Goal: Information Seeking & Learning: Check status

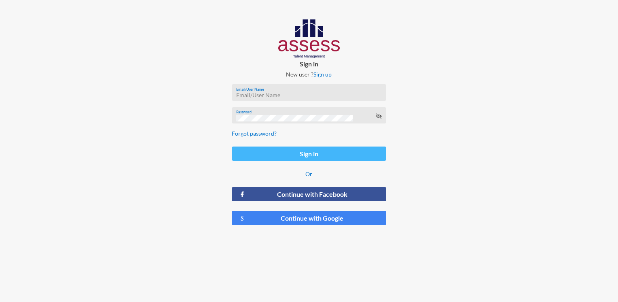
type input "HAH – Talent Map"
click at [264, 153] on button "Sign in" at bounding box center [309, 153] width 154 height 14
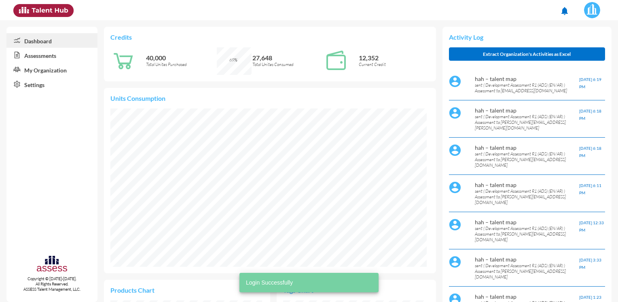
scroll to position [158, 316]
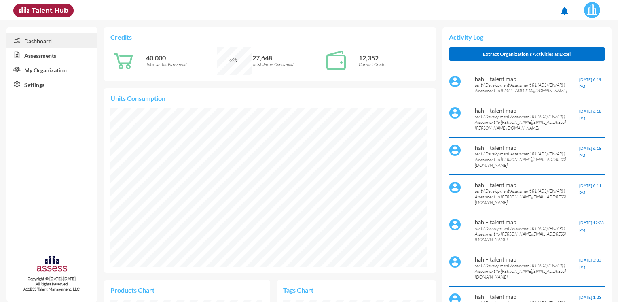
click at [61, 57] on link "Assessments" at bounding box center [51, 55] width 91 height 15
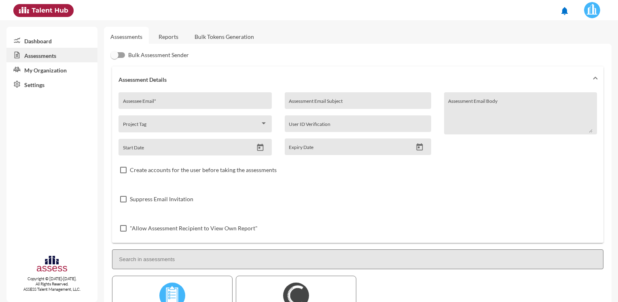
click at [165, 37] on link "Reports" at bounding box center [168, 37] width 33 height 20
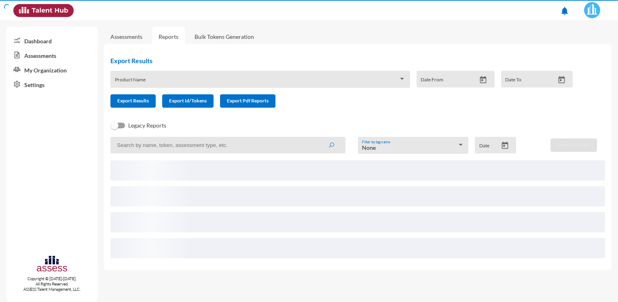
click at [173, 86] on div "Product Name" at bounding box center [260, 81] width 291 height 13
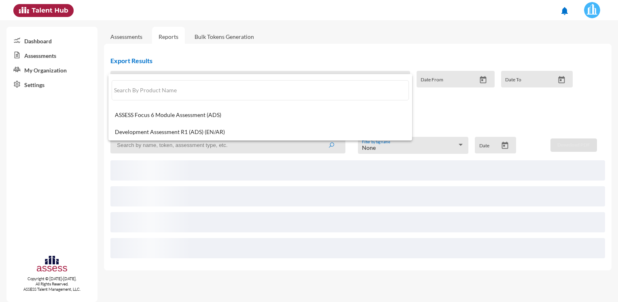
click at [160, 147] on div at bounding box center [309, 151] width 618 height 302
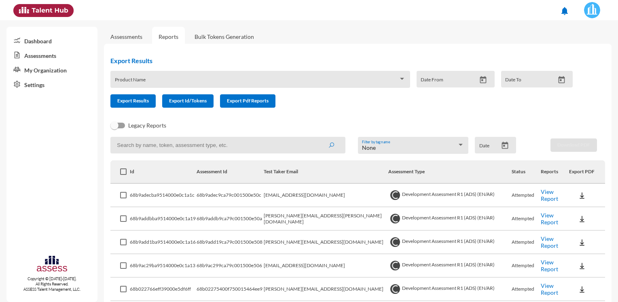
click at [160, 147] on input at bounding box center [227, 145] width 235 height 17
paste input "[PERSON_NAME][EMAIL_ADDRESS][PERSON_NAME][DOMAIN_NAME]"
click at [318, 137] on button "submit" at bounding box center [331, 144] width 26 height 15
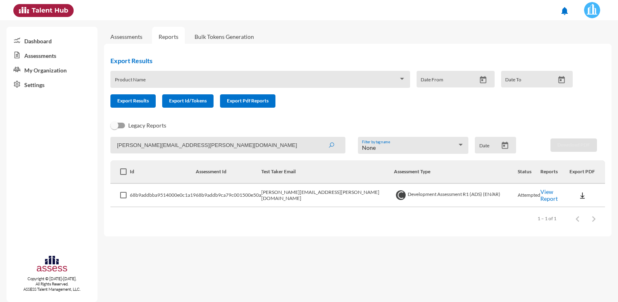
drag, startPoint x: 231, startPoint y: 149, endPoint x: 0, endPoint y: 149, distance: 231.3
click at [0, 20] on html "notifications Dashboard Assessments My Organization Settings Copyright © [DATE]…" at bounding box center [309, 10] width 618 height 20
paste input "[PERSON_NAME]"
click at [318, 137] on button "submit" at bounding box center [331, 144] width 26 height 15
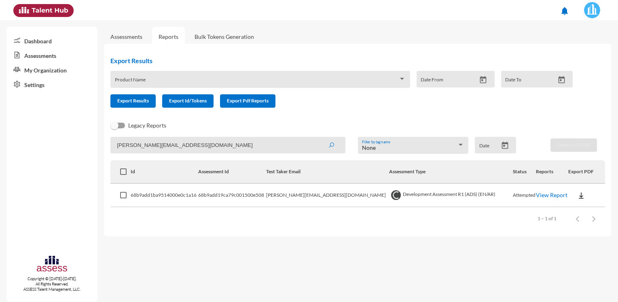
drag, startPoint x: 216, startPoint y: 145, endPoint x: -2, endPoint y: 161, distance: 217.8
click at [0, 20] on html "notifications Dashboard Assessments My Organization Settings Copyright © [DATE]…" at bounding box center [309, 10] width 618 height 20
paste input "Khaled.atta@h"
type input "[EMAIL_ADDRESS][DOMAIN_NAME]"
click at [318, 137] on button "submit" at bounding box center [331, 144] width 26 height 15
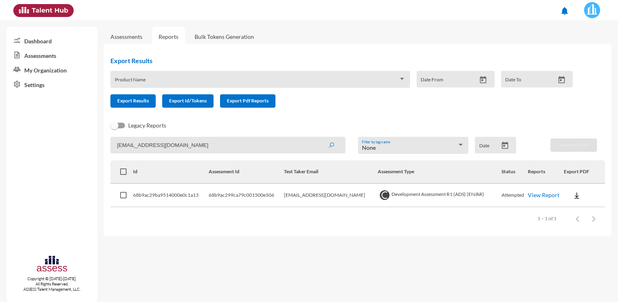
drag, startPoint x: 212, startPoint y: 146, endPoint x: 2, endPoint y: 153, distance: 210.0
click at [3, 154] on mat-sidenav-container "Dashboard Assessments My Organization Settings Copyright © [DATE]-[DATE]. All R…" at bounding box center [309, 160] width 618 height 281
paste input
click at [142, 139] on input at bounding box center [227, 145] width 235 height 17
paste input
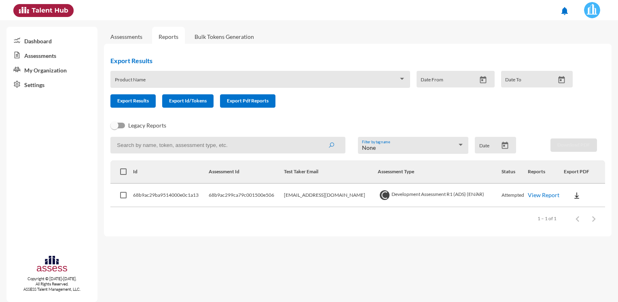
click at [224, 146] on input at bounding box center [227, 145] width 235 height 17
paste input "[PERSON_NAME][EMAIL_ADDRESS][DOMAIN_NAME]"
click at [318, 137] on button "submit" at bounding box center [331, 144] width 26 height 15
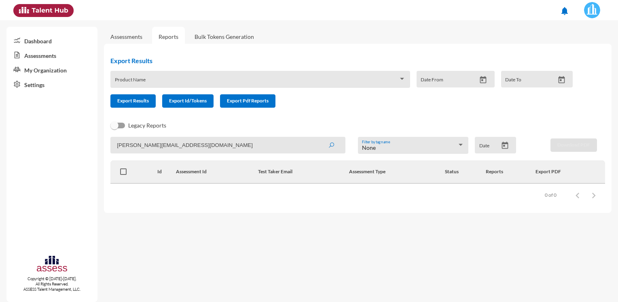
drag, startPoint x: 161, startPoint y: 150, endPoint x: 78, endPoint y: 150, distance: 82.1
click at [78, 150] on mat-sidenav-container "Dashboard Assessments My Organization Settings Copyright © [DATE]-[DATE]. All R…" at bounding box center [309, 160] width 618 height 281
paste input "Khaled.Moustafa@H"
click at [318, 137] on button "submit" at bounding box center [331, 144] width 26 height 15
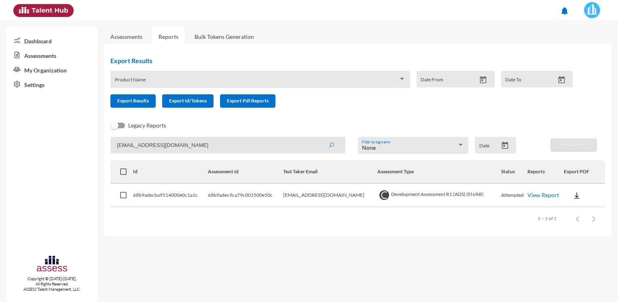
drag, startPoint x: 226, startPoint y: 148, endPoint x: 35, endPoint y: 153, distance: 190.9
click at [39, 153] on mat-sidenav-container "Dashboard Assessments My Organization Settings Copyright © [DATE]-[DATE]. All R…" at bounding box center [309, 160] width 618 height 281
paste input "Retrieving data. Wait a few seconds and try to cut or copy again."
drag, startPoint x: 298, startPoint y: 146, endPoint x: 0, endPoint y: 150, distance: 297.6
click at [0, 20] on html "notifications Dashboard Assessments My Organization Settings Copyright © [DATE]…" at bounding box center [309, 10] width 618 height 20
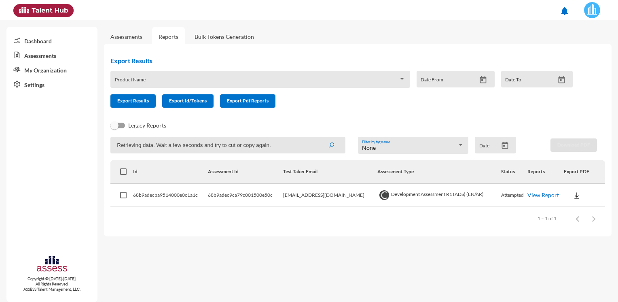
paste input
type input "Retrieving data. Wait a few seconds and try to cut or copy again."
drag, startPoint x: 281, startPoint y: 146, endPoint x: -2, endPoint y: 155, distance: 283.2
click at [0, 20] on html "notifications Dashboard Assessments My Organization Settings Copyright © [DATE]…" at bounding box center [309, 10] width 618 height 20
paste input
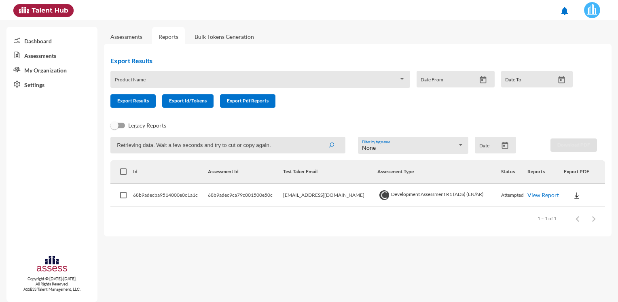
drag, startPoint x: 109, startPoint y: 156, endPoint x: -2, endPoint y: 163, distance: 111.0
click at [0, 20] on html "notifications Dashboard Assessments My Organization Settings Copyright © [DATE]…" at bounding box center [309, 10] width 618 height 20
drag, startPoint x: 237, startPoint y: 148, endPoint x: 141, endPoint y: 156, distance: 96.6
click at [143, 156] on app-recent-report "None Filter by tag name Date Download PDF Id Assessment Id Test Taker Email Ass…" at bounding box center [357, 183] width 495 height 93
paste input "[PERSON_NAME][EMAIL_ADDRESS][DOMAIN_NAME]"
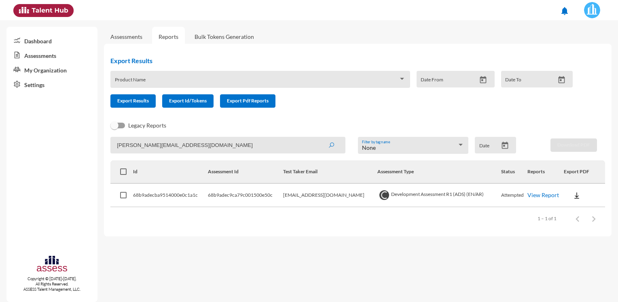
type input "[PERSON_NAME][EMAIL_ADDRESS][DOMAIN_NAME]"
click at [318, 137] on button "submit" at bounding box center [331, 144] width 26 height 15
